Goal: Information Seeking & Learning: Find specific fact

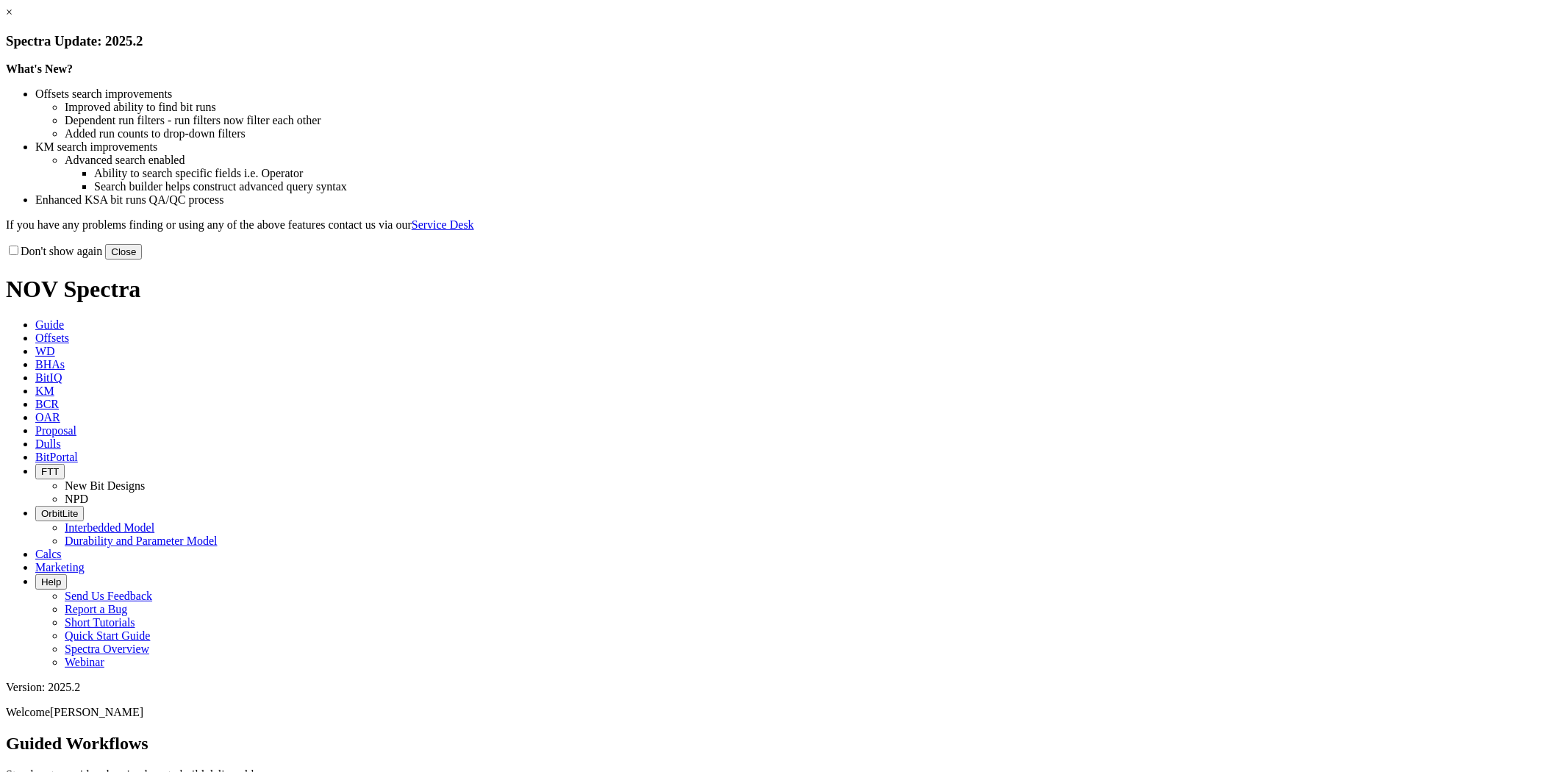
click at [13, 18] on link "×" at bounding box center [9, 12] width 6 height 13
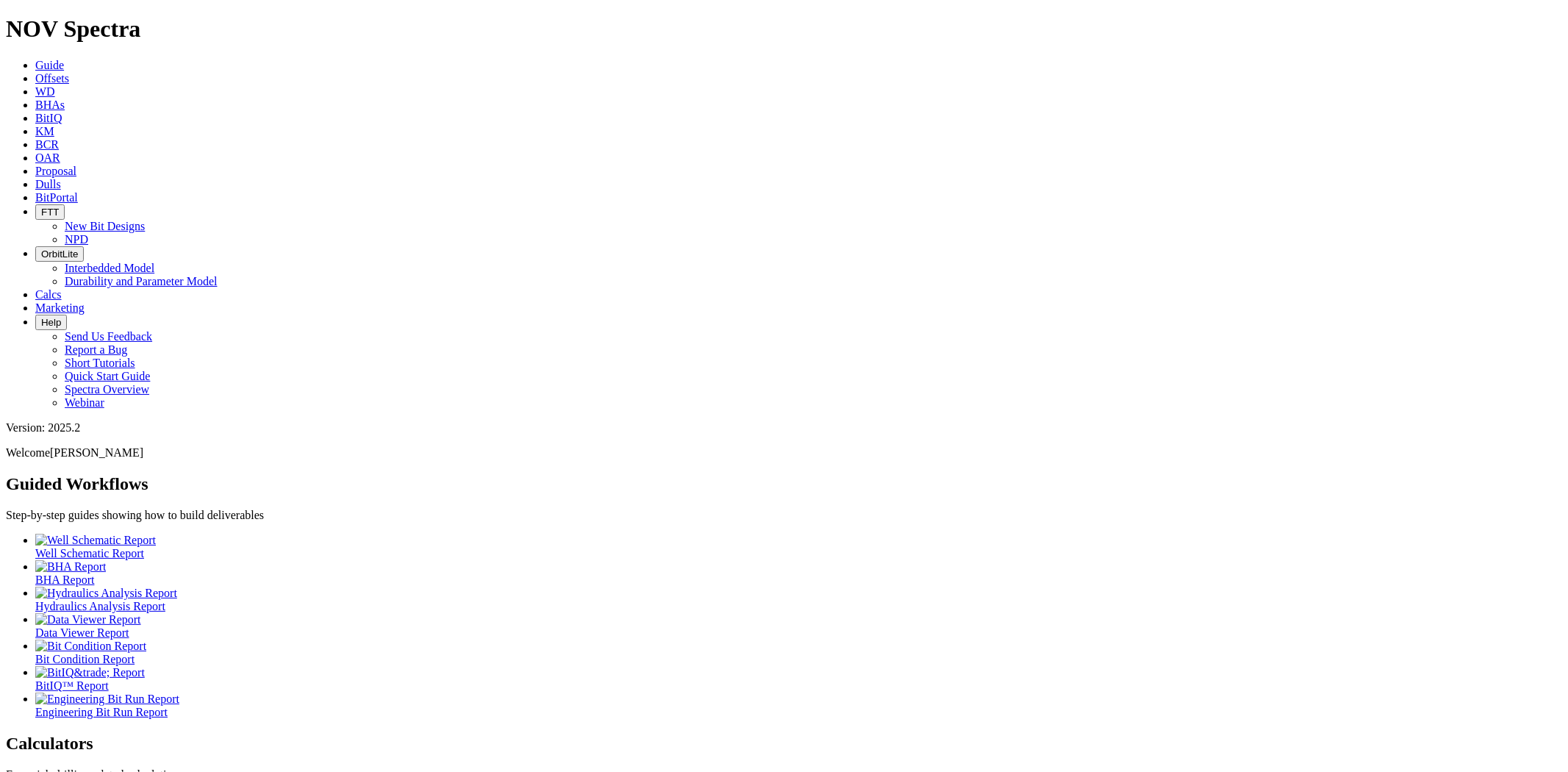
click at [35, 178] on icon at bounding box center [35, 184] width 0 height 13
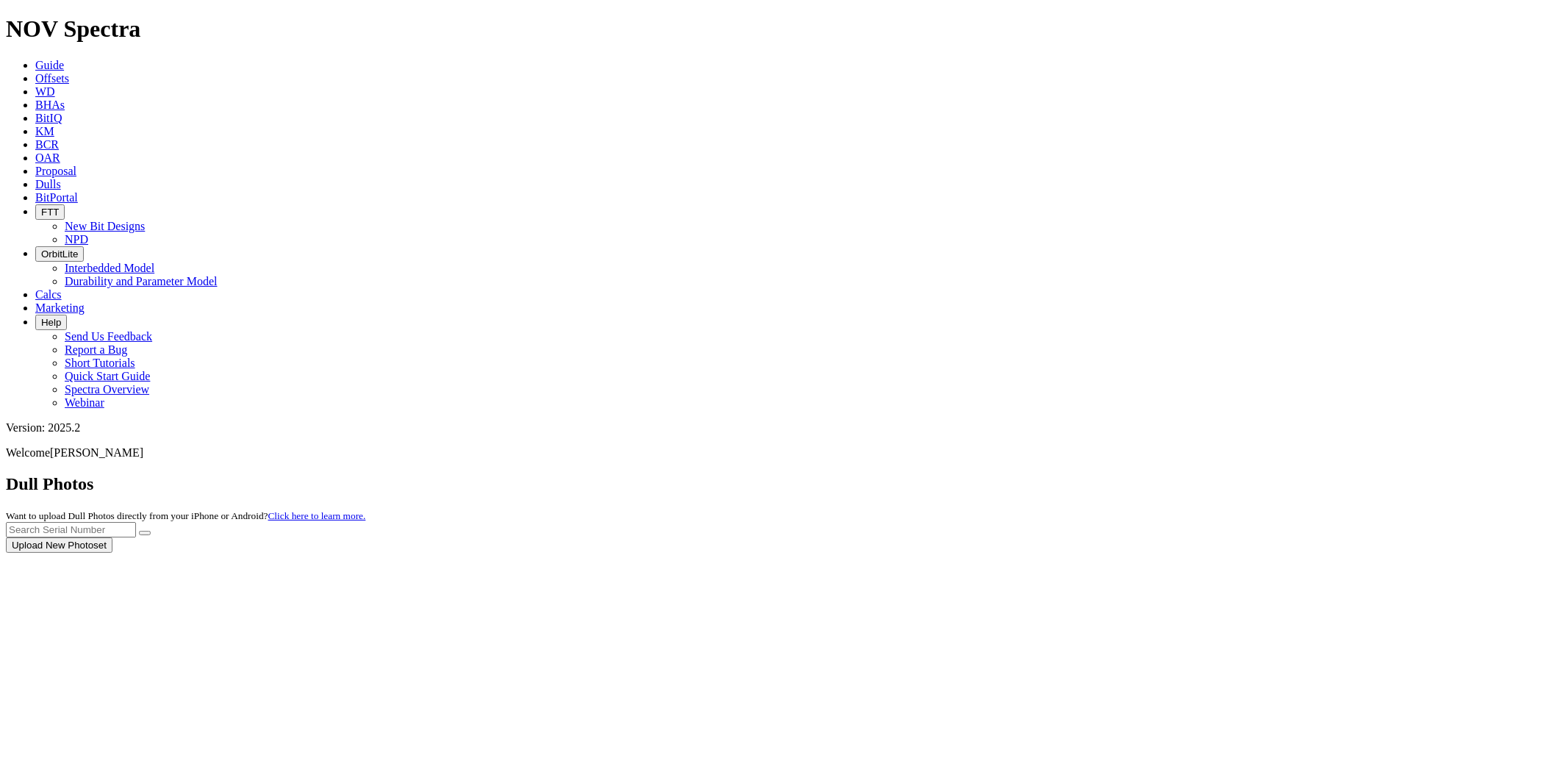
click at [1261, 552] on div at bounding box center [783, 552] width 1556 height 0
click at [136, 522] on input "text" at bounding box center [70, 529] width 130 height 15
paste input "S317788"
click at [139, 531] on button "submit" at bounding box center [145, 533] width 12 height 5
type input "S"
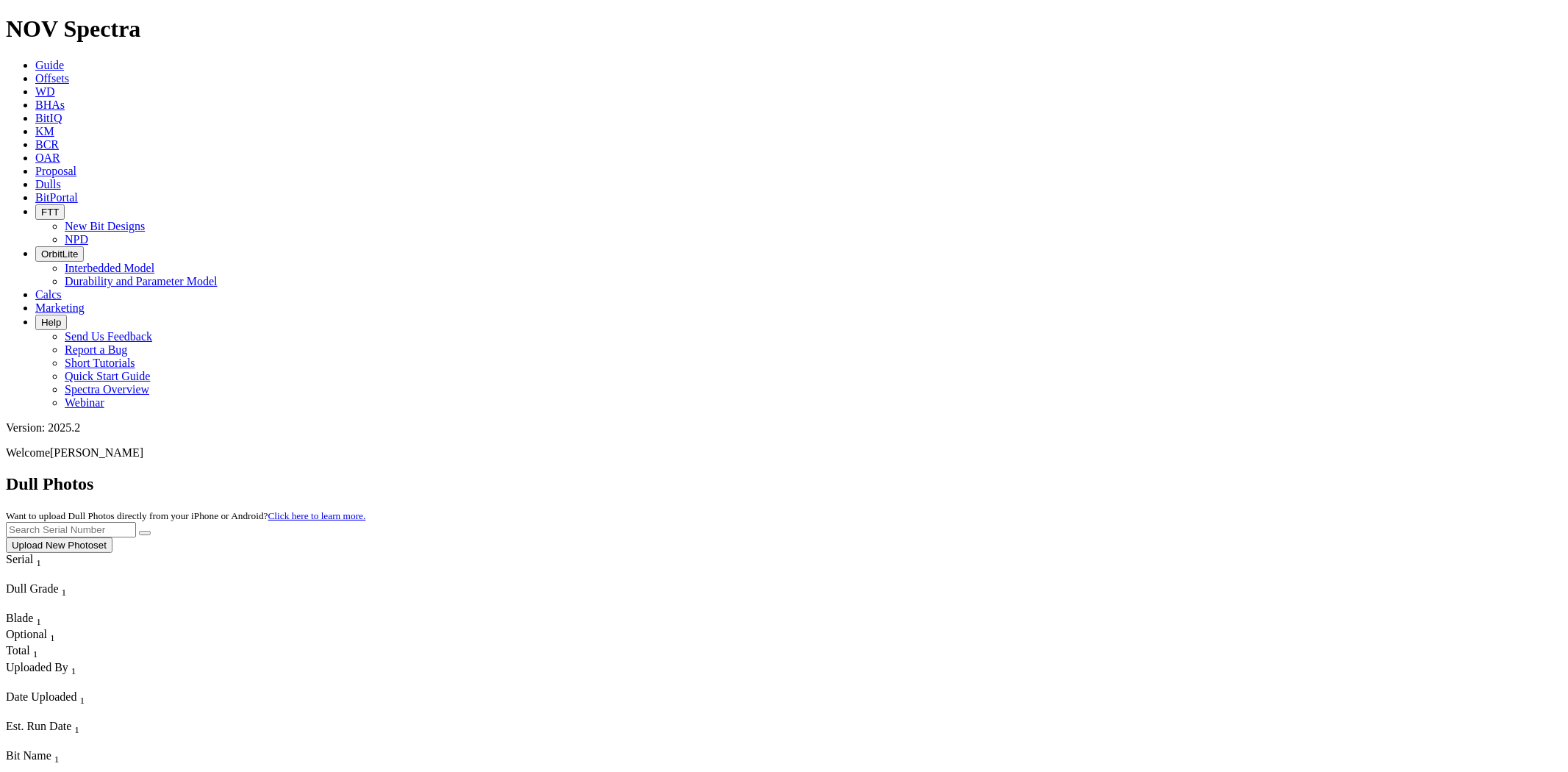
click at [136, 522] on input "text" at bounding box center [70, 529] width 130 height 15
paste input "S320124"
type input "S320124"
click at [139, 531] on button "submit" at bounding box center [145, 533] width 12 height 5
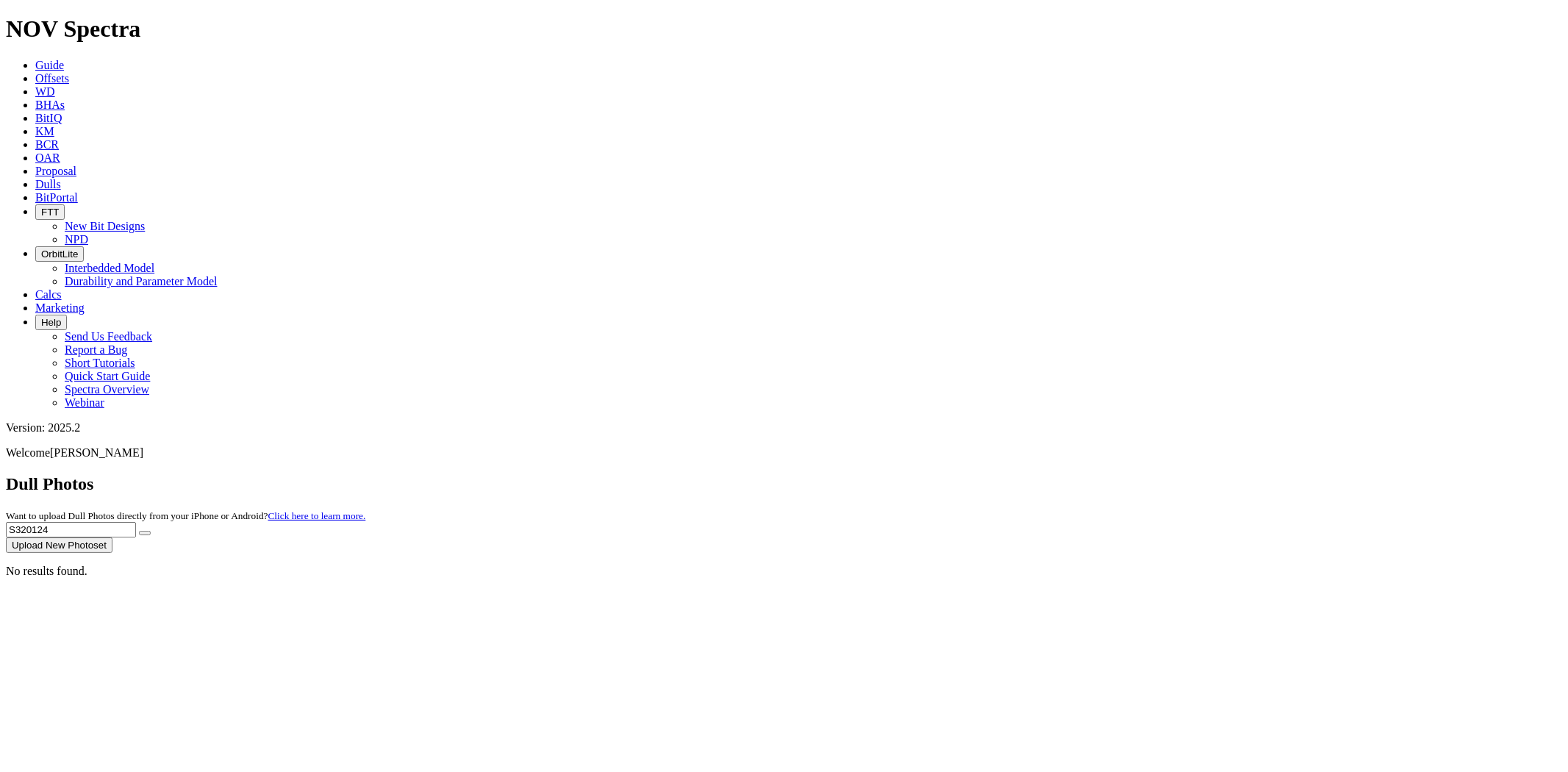
drag, startPoint x: 1313, startPoint y: 61, endPoint x: 616, endPoint y: 64, distance: 697.0
click at [616, 474] on div "Dull Photos Want to upload Dull Photos directly from your iPhone or Android? Cl…" at bounding box center [783, 513] width 1556 height 79
click at [136, 522] on input "text" at bounding box center [70, 529] width 130 height 15
drag, startPoint x: 1305, startPoint y: 69, endPoint x: 1245, endPoint y: 61, distance: 60.5
click at [136, 522] on input "text" at bounding box center [70, 529] width 130 height 15
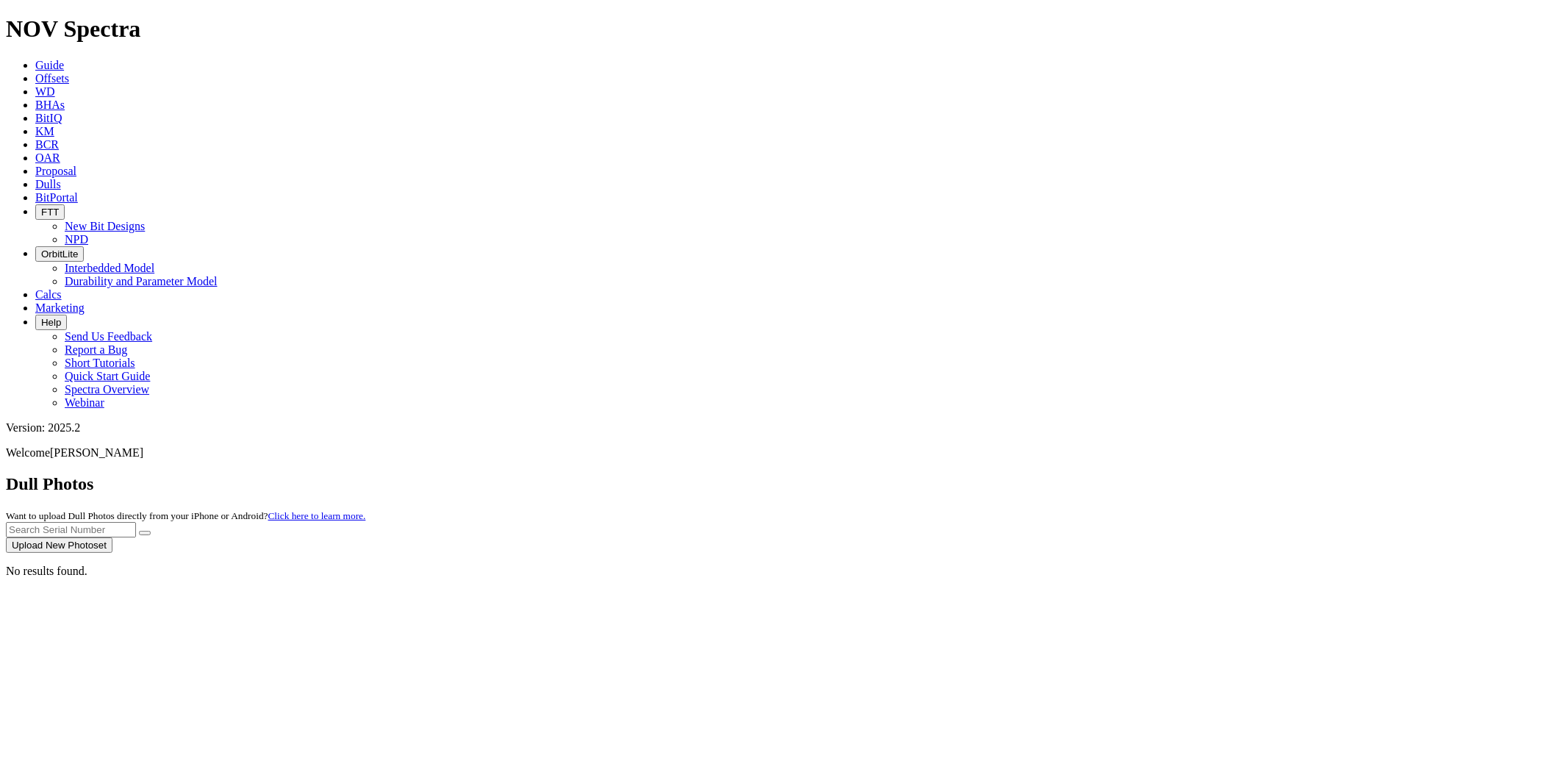
click at [136, 522] on input "text" at bounding box center [70, 529] width 130 height 15
paste input "S319635"
click at [139, 531] on button "submit" at bounding box center [145, 533] width 12 height 5
drag, startPoint x: 1332, startPoint y: 61, endPoint x: 1020, endPoint y: 84, distance: 312.8
click at [1020, 474] on div "Dull Photos Want to upload Dull Photos directly from your iPhone or Android? Cl…" at bounding box center [783, 513] width 1556 height 79
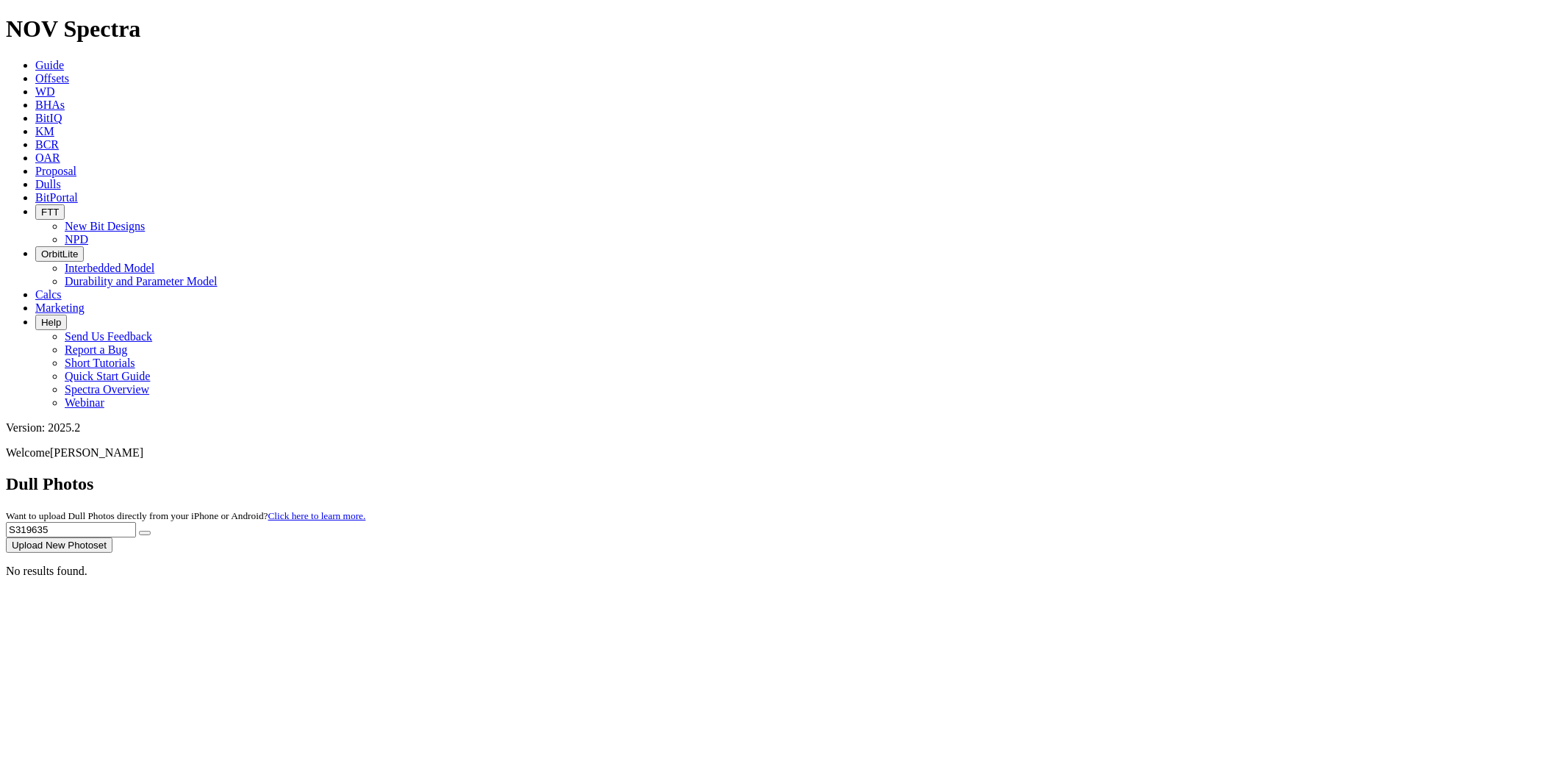
paste input "20761"
click at [139, 531] on button "submit" at bounding box center [145, 533] width 12 height 5
drag, startPoint x: 1277, startPoint y: 60, endPoint x: 901, endPoint y: 68, distance: 376.1
click at [901, 474] on div "Dull Photos Want to upload Dull Photos directly from your iPhone or Android? Cl…" at bounding box center [783, 513] width 1556 height 79
click at [139, 531] on button "submit" at bounding box center [145, 533] width 12 height 5
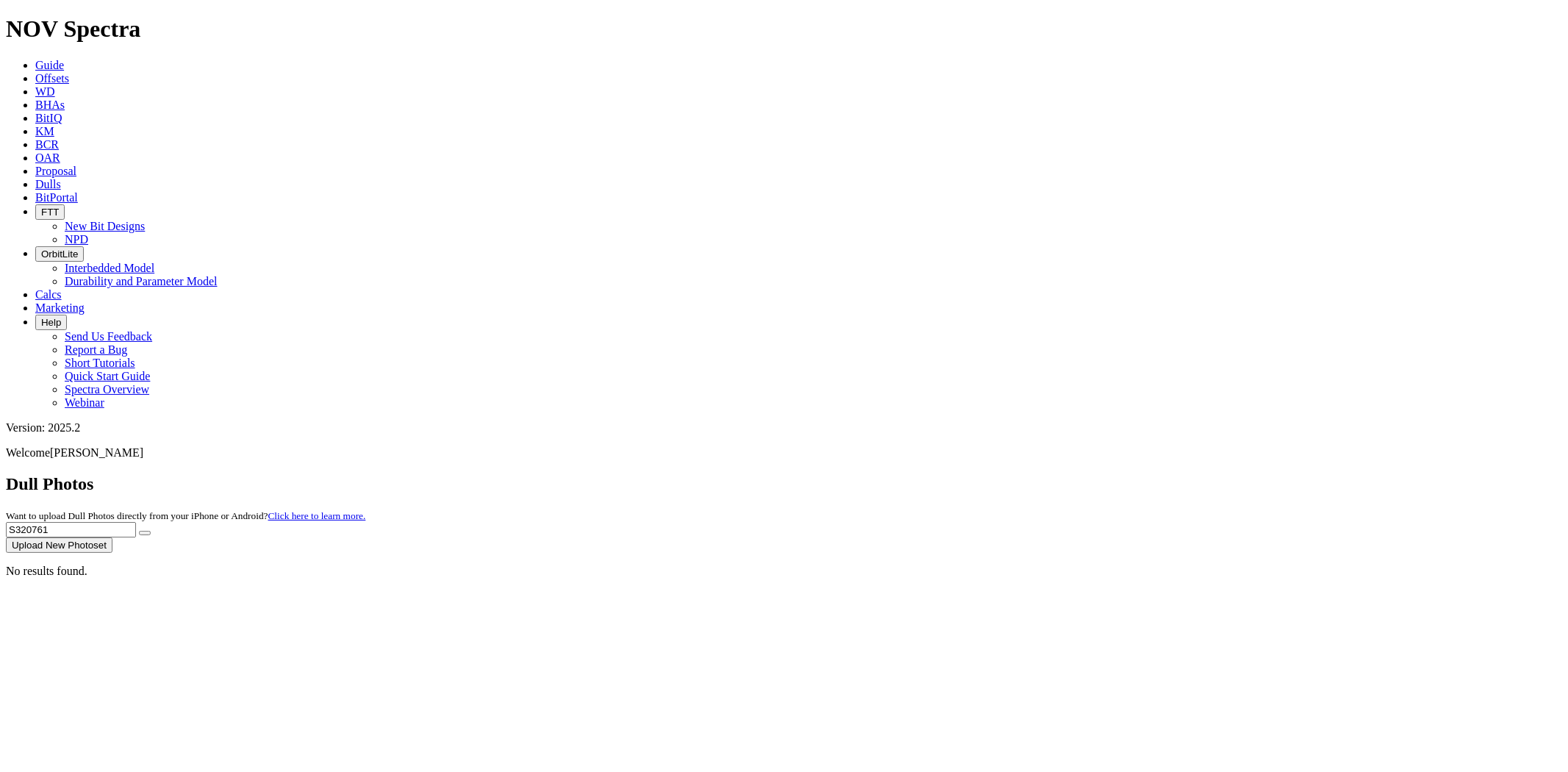
drag, startPoint x: 1276, startPoint y: 62, endPoint x: 1068, endPoint y: 79, distance: 208.7
click at [1068, 474] on div "Dull Photos Want to upload Dull Photos directly from your iPhone or Android? Cl…" at bounding box center [783, 513] width 1556 height 79
paste input "18195"
type input "S318195"
click at [139, 531] on button "submit" at bounding box center [145, 533] width 12 height 5
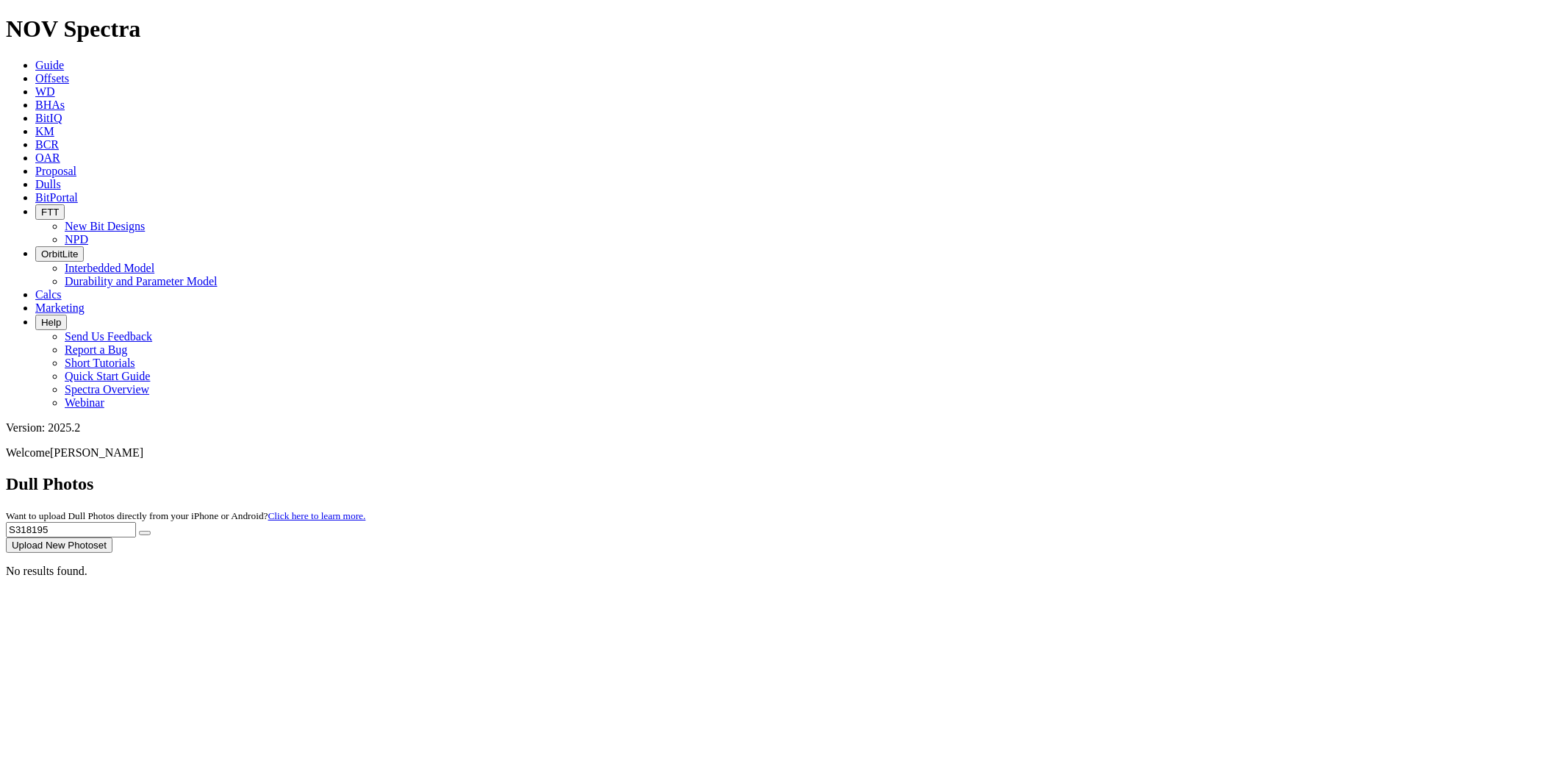
drag, startPoint x: 1261, startPoint y: 67, endPoint x: 1052, endPoint y: 73, distance: 209.1
click at [1052, 474] on div "Dull Photos Want to upload Dull Photos directly from your iPhone or Android? Cl…" at bounding box center [783, 513] width 1556 height 79
paste input "T284747"
click at [139, 531] on button "submit" at bounding box center [145, 533] width 12 height 5
drag, startPoint x: 1261, startPoint y: 65, endPoint x: 1059, endPoint y: 70, distance: 202.1
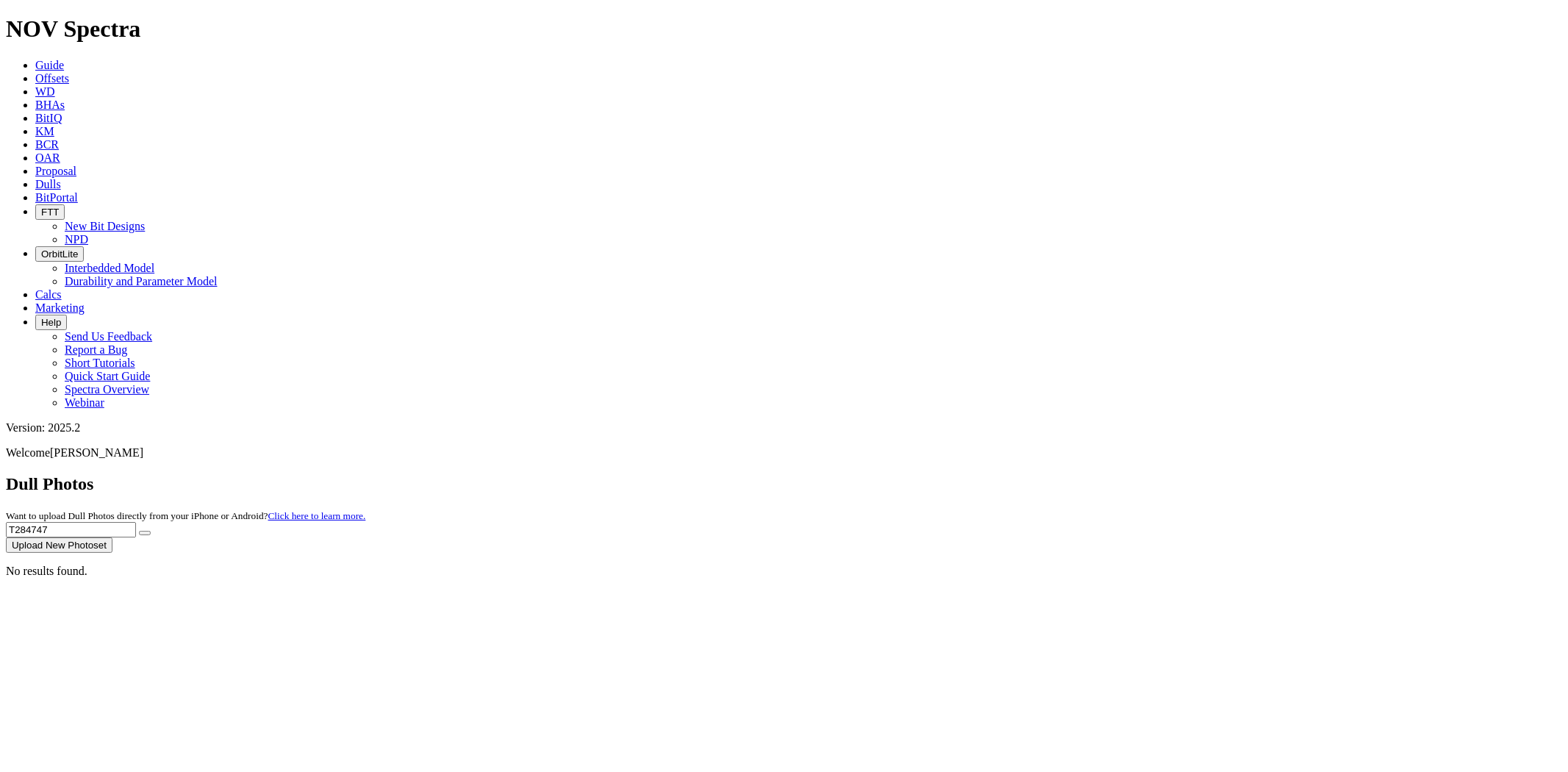
click at [1066, 474] on div "Dull Photos Want to upload Dull Photos directly from your iPhone or Android? Cl…" at bounding box center [783, 513] width 1556 height 79
paste input "S319631"
click at [139, 531] on button "submit" at bounding box center [145, 533] width 12 height 5
drag, startPoint x: 1275, startPoint y: 61, endPoint x: 966, endPoint y: 94, distance: 310.8
click at [968, 474] on dull-photos-search "Dull Photos Want to upload Dull Photos directly from your iPhone or Android? Cl…" at bounding box center [783, 526] width 1556 height 104
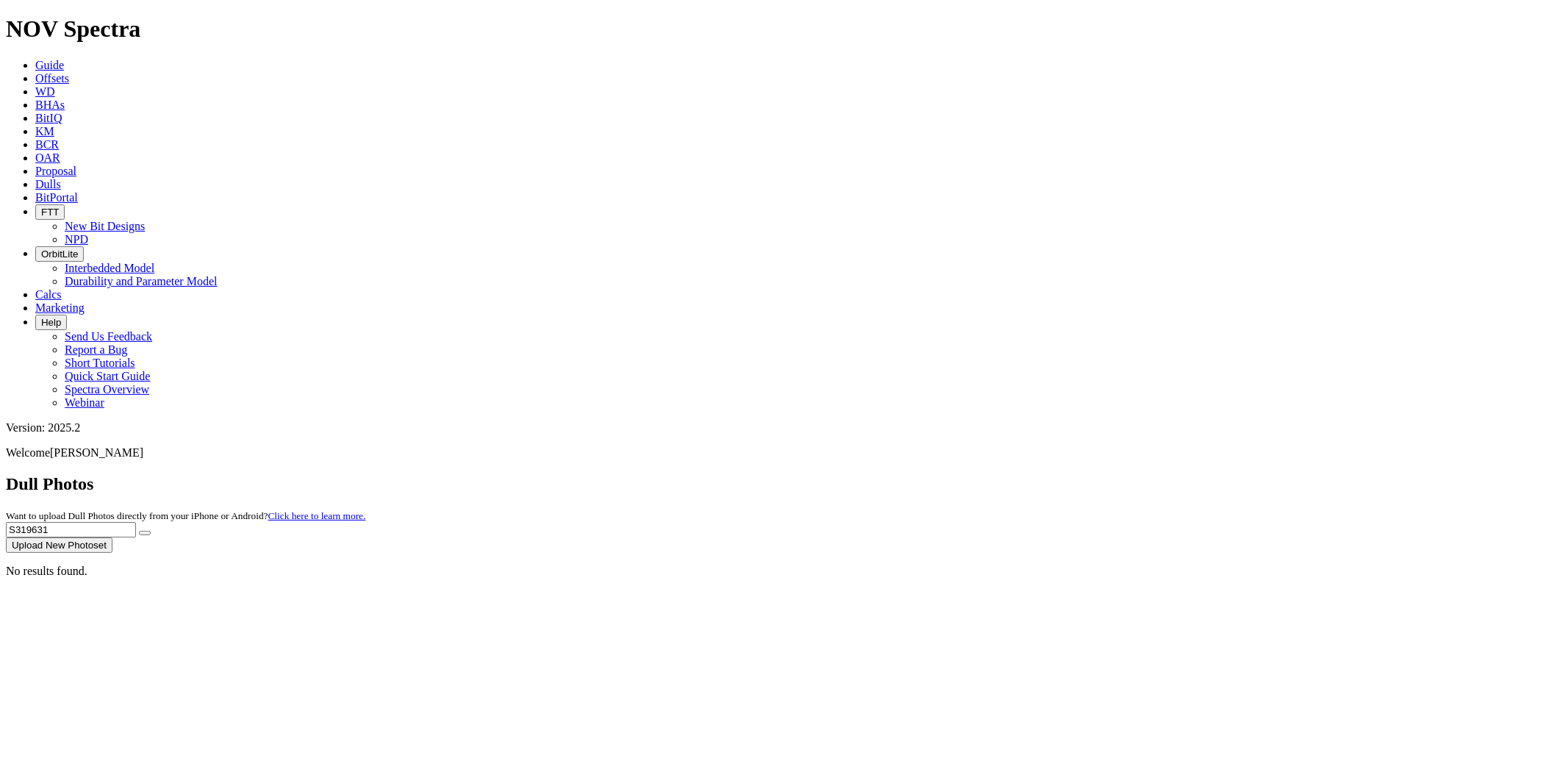
paste input "5466"
type input "S315466"
click at [139, 531] on button "submit" at bounding box center [145, 533] width 12 height 5
click at [61, 178] on link "Dulls" at bounding box center [48, 184] width 26 height 13
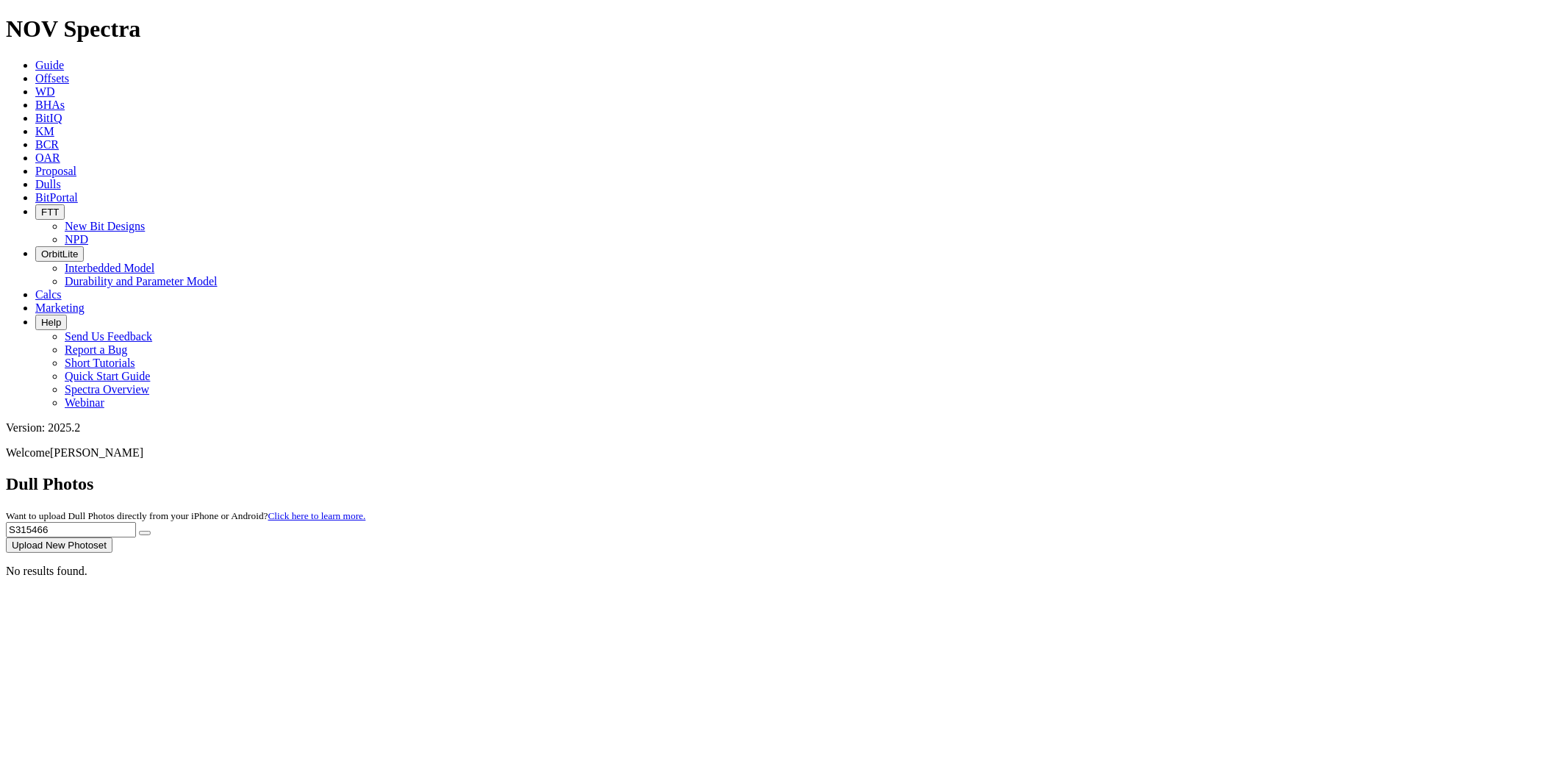
click at [61, 178] on link "Dulls" at bounding box center [48, 184] width 26 height 13
drag, startPoint x: 1262, startPoint y: 64, endPoint x: 972, endPoint y: 90, distance: 291.2
click at [972, 474] on dull-photos-search "Dull Photos Want to upload Dull Photos directly from your iPhone or Android? Cl…" at bounding box center [783, 526] width 1556 height 104
click at [793, 564] on p "No results found." at bounding box center [783, 571] width 1556 height 14
click at [136, 522] on input "text" at bounding box center [70, 529] width 130 height 15
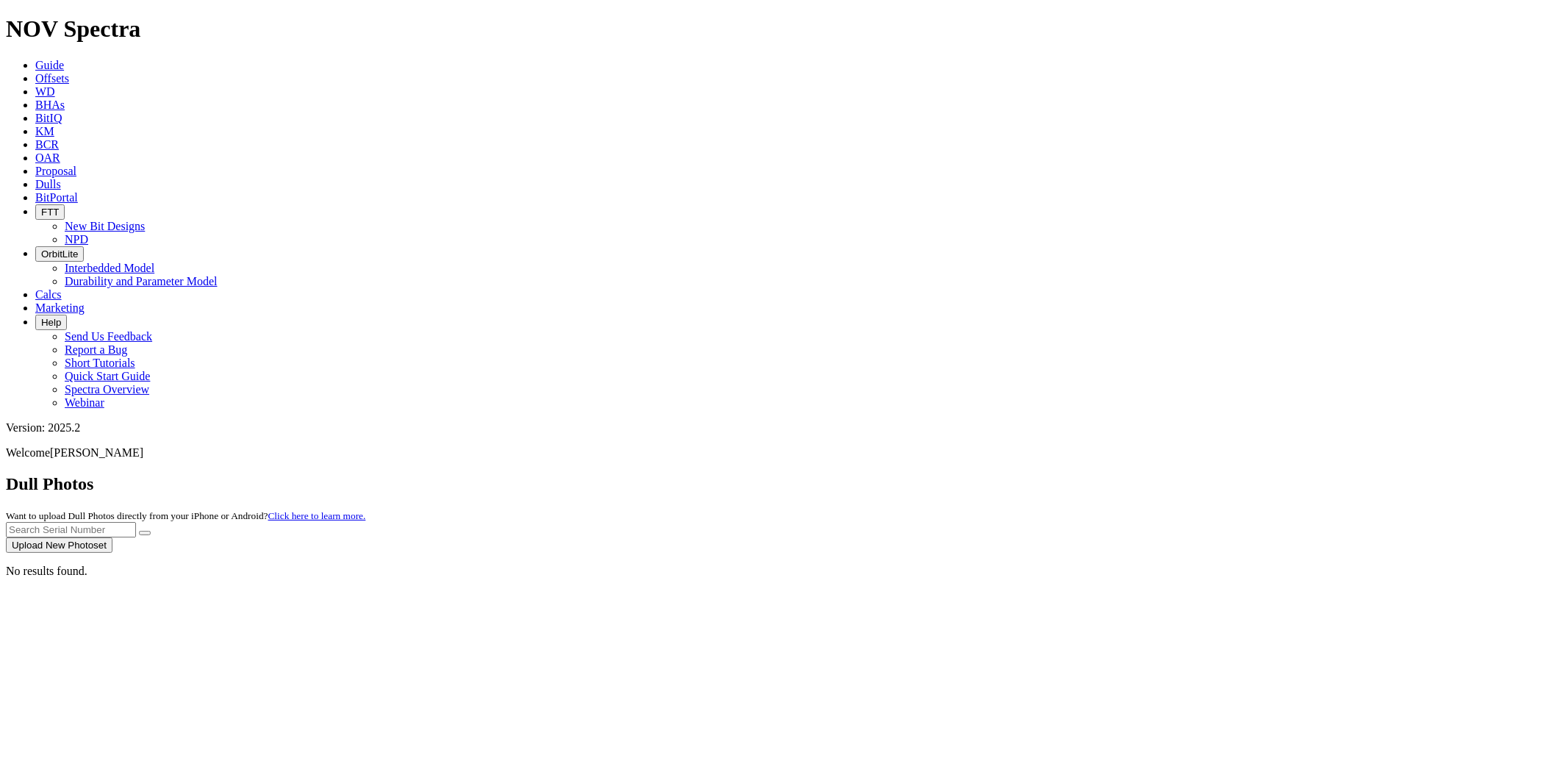
click at [136, 522] on input "text" at bounding box center [70, 529] width 130 height 15
paste input "S319769"
click at [139, 531] on button "submit" at bounding box center [145, 533] width 12 height 5
type input "S"
click at [136, 522] on input "text" at bounding box center [70, 529] width 130 height 15
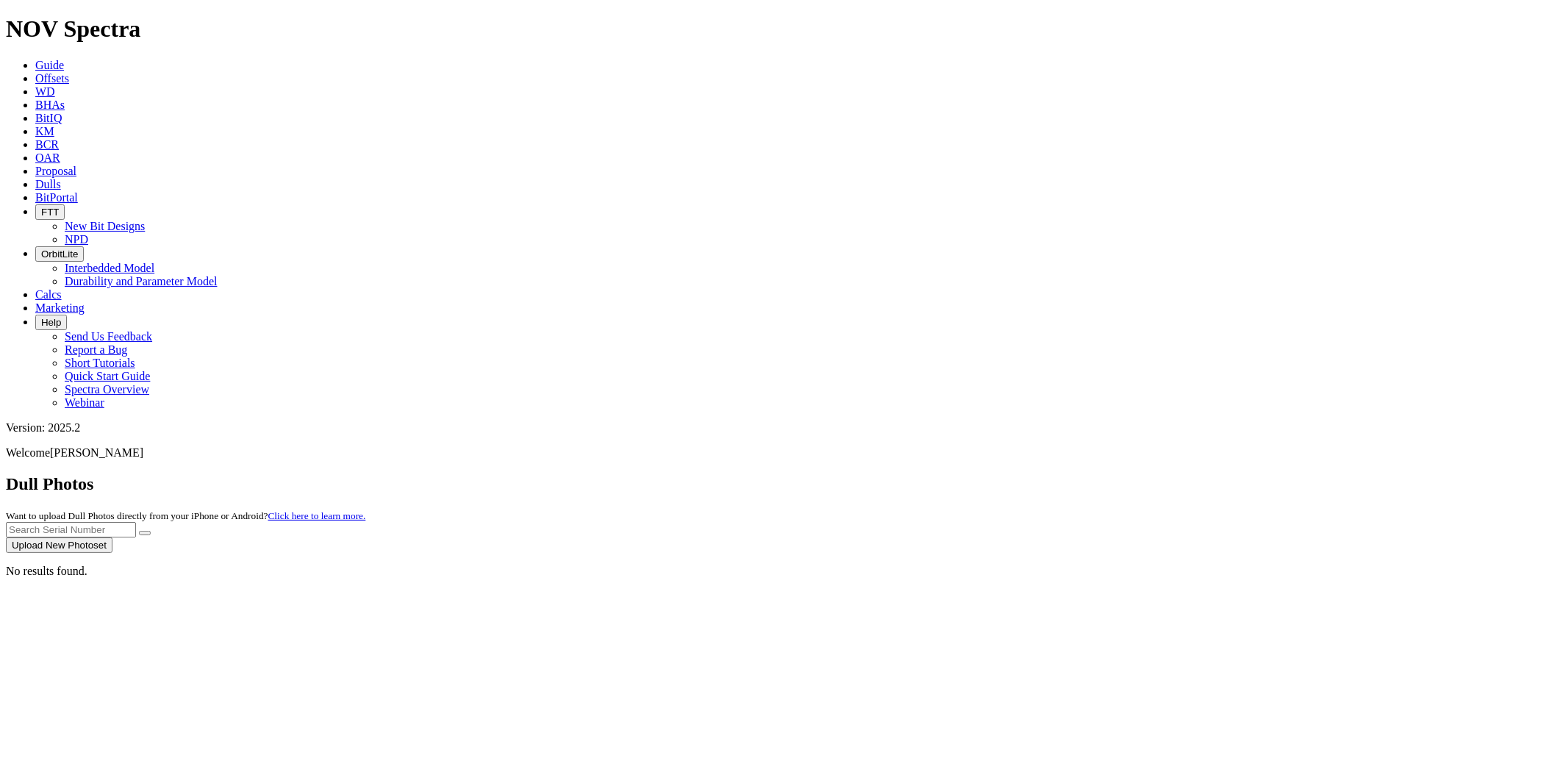
click at [136, 522] on input "text" at bounding box center [70, 529] width 130 height 15
paste input "S295345"
type input "S295345"
click at [139, 531] on button "submit" at bounding box center [145, 533] width 12 height 5
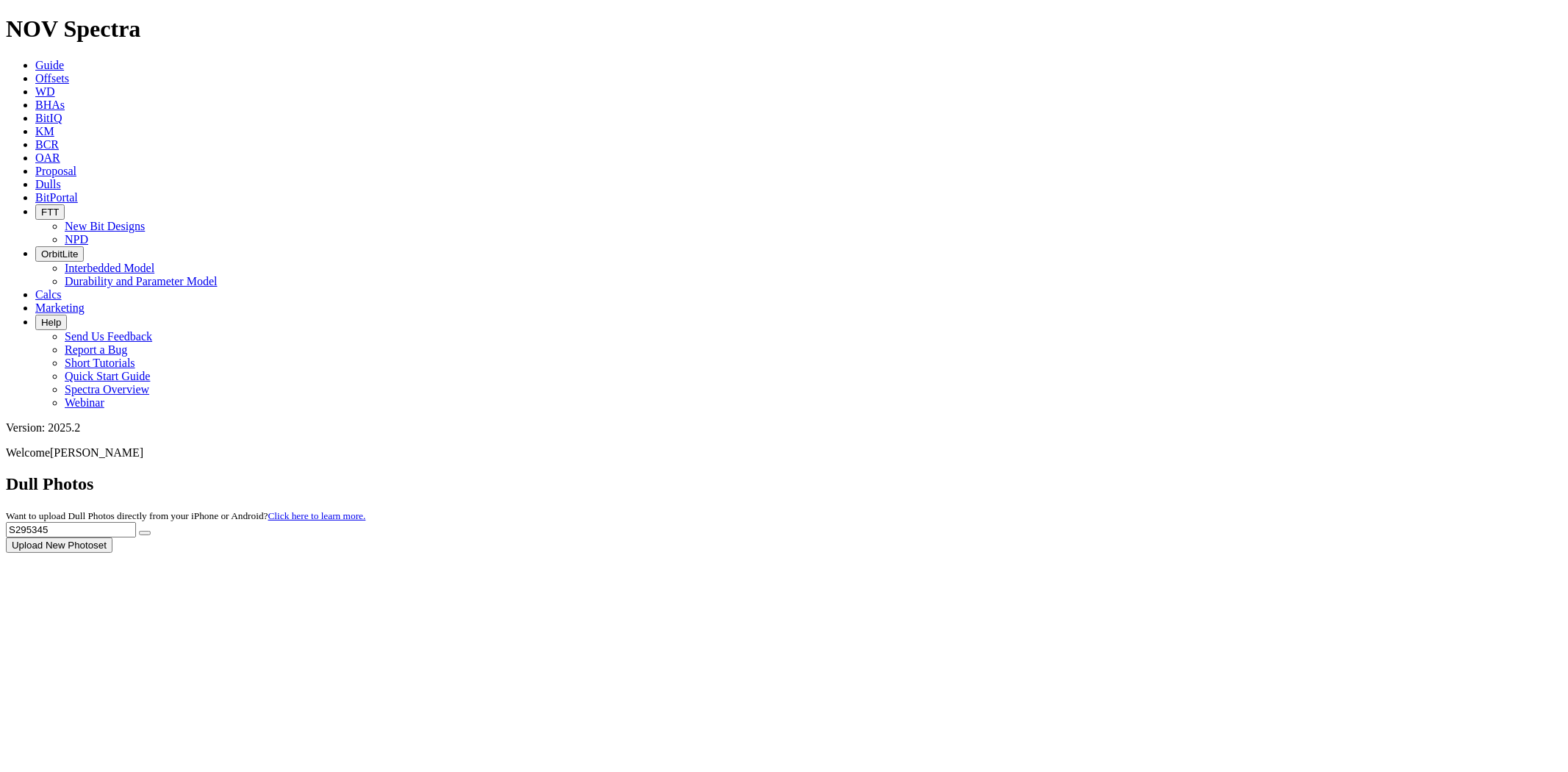
click at [139, 531] on button "submit" at bounding box center [145, 533] width 12 height 5
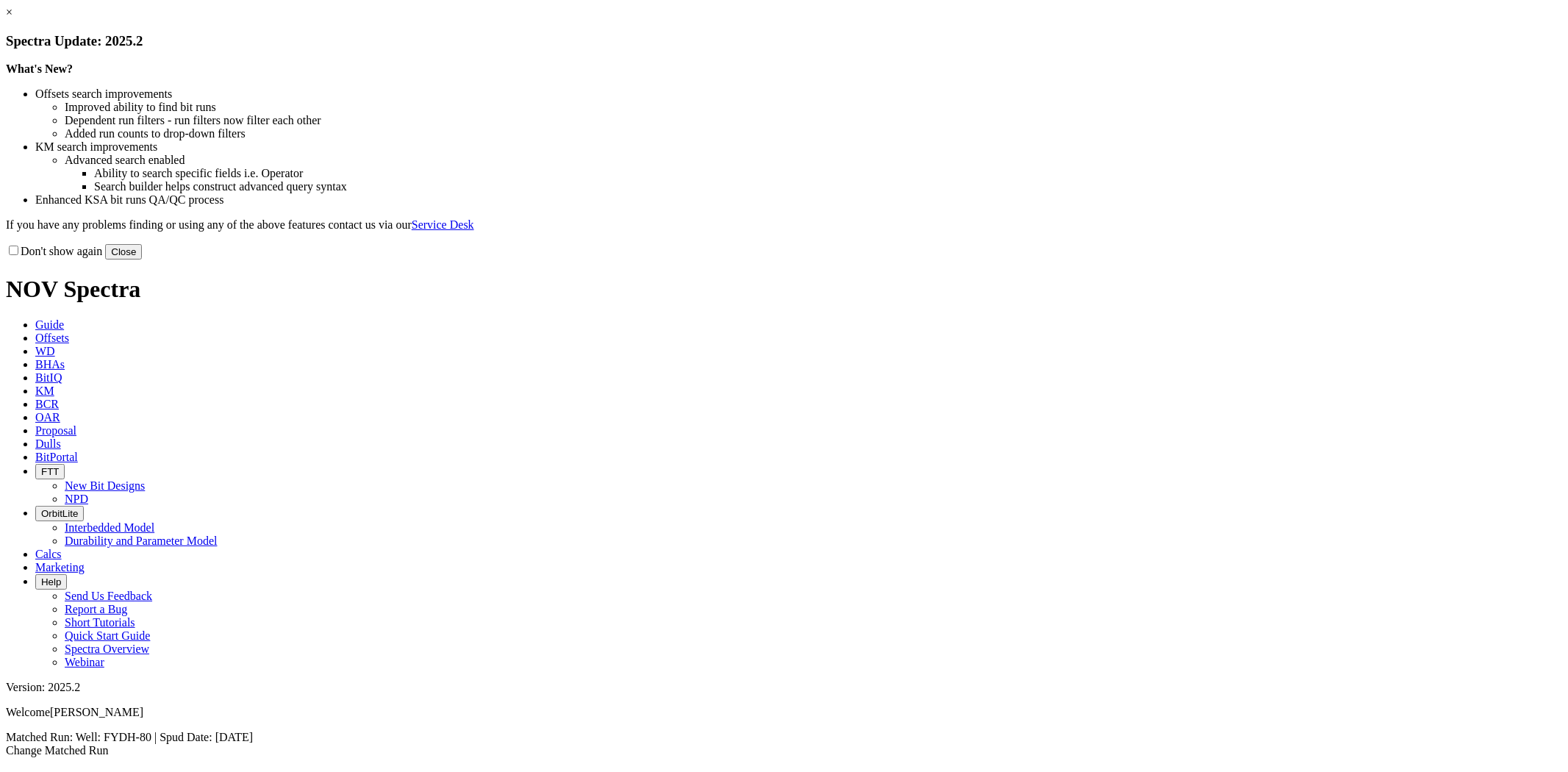
click at [13, 18] on link "×" at bounding box center [9, 12] width 6 height 13
